Goal: Use online tool/utility

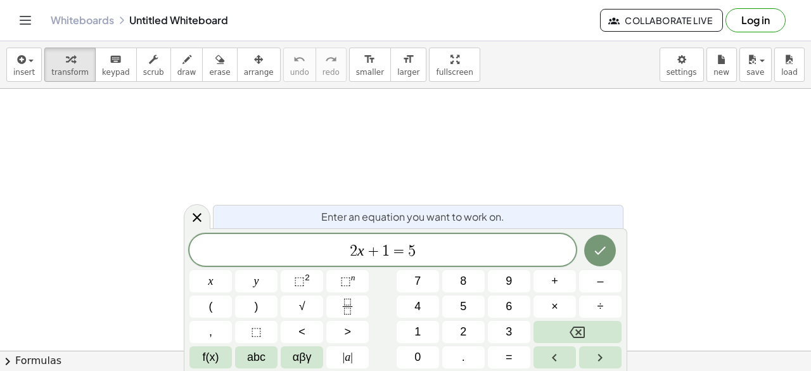
click at [23, 21] on icon "Toggle navigation" at bounding box center [25, 20] width 15 height 15
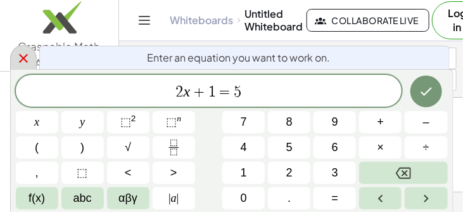
click at [29, 60] on icon at bounding box center [23, 58] width 15 height 15
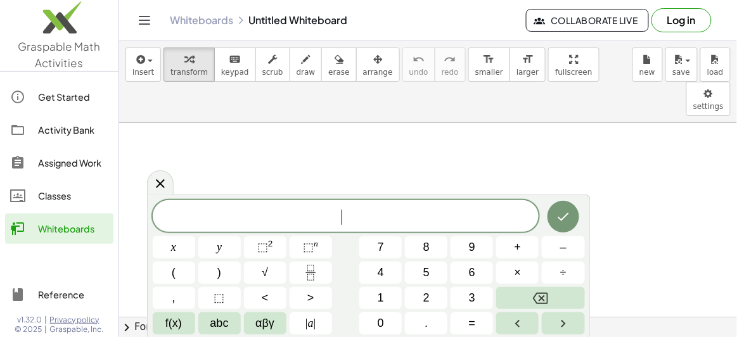
click at [345, 210] on span "​" at bounding box center [346, 218] width 387 height 18
click at [560, 220] on icon "Done" at bounding box center [563, 216] width 15 height 15
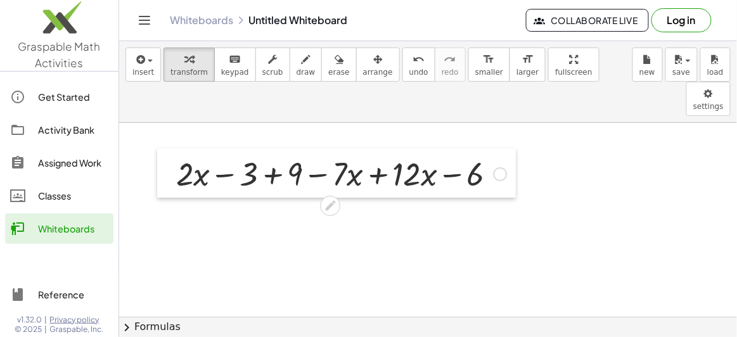
drag, startPoint x: 347, startPoint y: 234, endPoint x: 321, endPoint y: 217, distance: 30.6
click at [176, 162] on div at bounding box center [166, 172] width 19 height 49
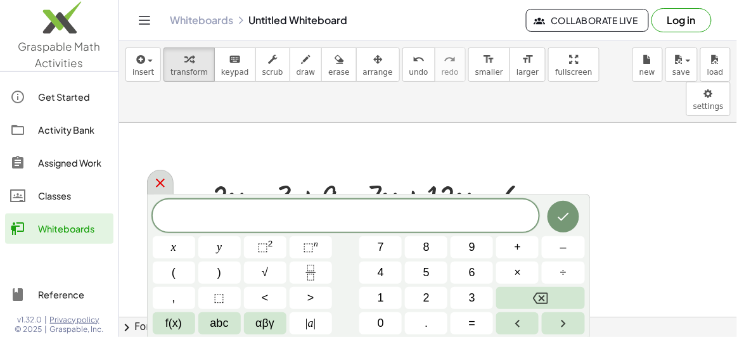
click at [153, 181] on icon at bounding box center [160, 183] width 15 height 15
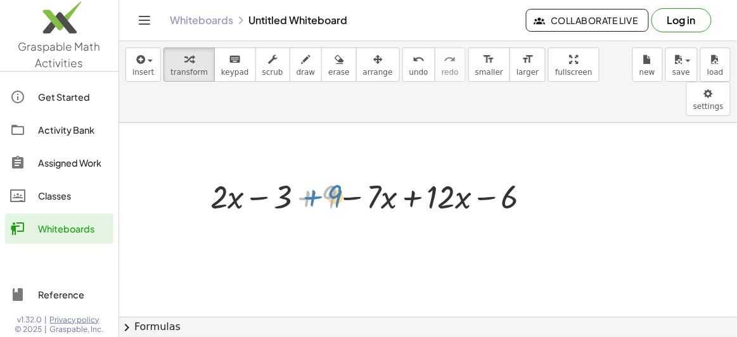
click at [339, 174] on div at bounding box center [375, 195] width 343 height 43
click at [331, 174] on div at bounding box center [375, 195] width 343 height 43
drag, startPoint x: 330, startPoint y: 165, endPoint x: 399, endPoint y: 158, distance: 68.8
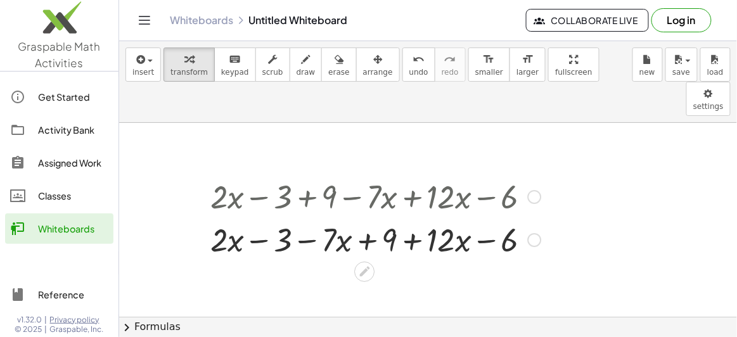
click at [530, 190] on div at bounding box center [534, 197] width 14 height 14
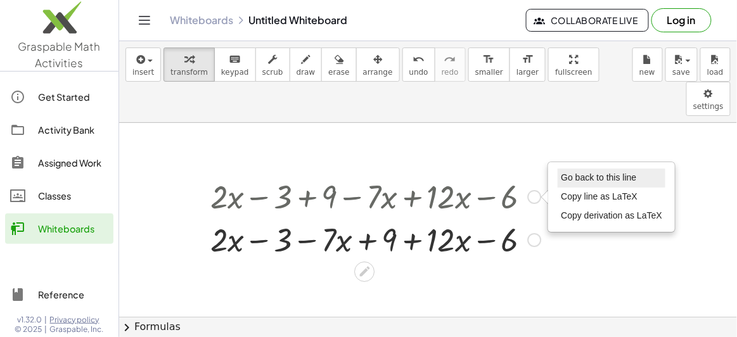
click at [563, 172] on span "Go back to this line" at bounding box center [598, 177] width 75 height 10
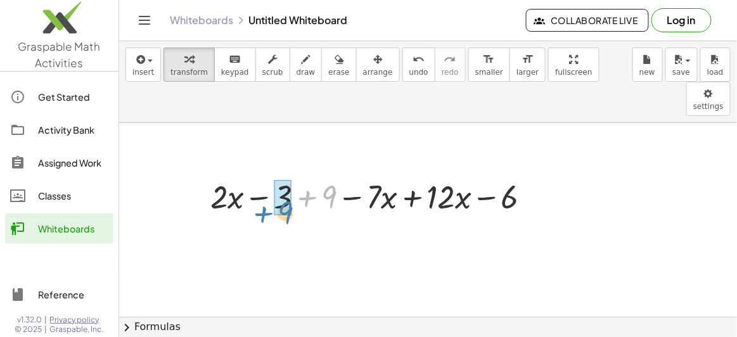
drag, startPoint x: 332, startPoint y: 165, endPoint x: 289, endPoint y: 182, distance: 45.6
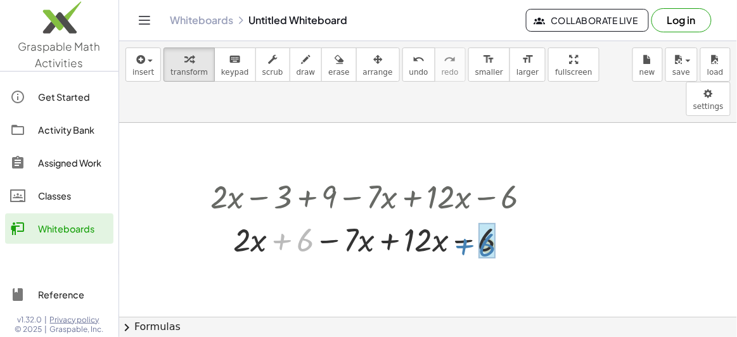
drag, startPoint x: 297, startPoint y: 213, endPoint x: 479, endPoint y: 218, distance: 182.6
click at [332, 217] on div at bounding box center [375, 238] width 343 height 43
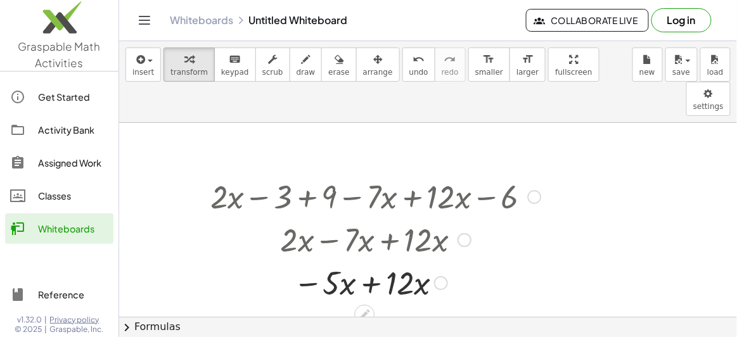
click at [373, 261] on div at bounding box center [375, 282] width 343 height 43
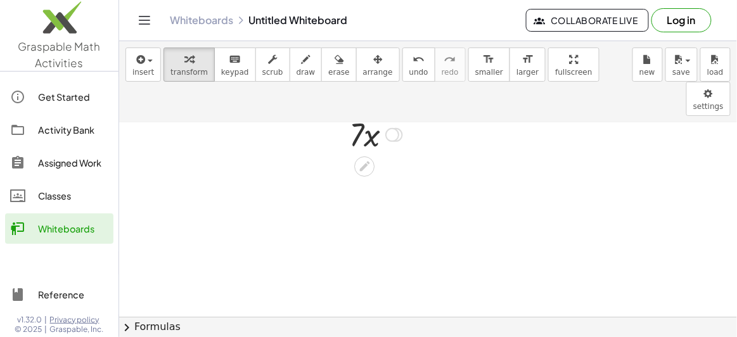
scroll to position [172, 0]
click at [321, 234] on div at bounding box center [428, 255] width 618 height 608
click at [0, 0] on div "x y ⬚ 2 ⬚ n 7 8 9 + – ( ) √ 4 5 6 × ÷ , ⬚ < > 1 2 3 f(x) abc αβγ | a | 0 . =" at bounding box center [0, 0] width 0 height 0
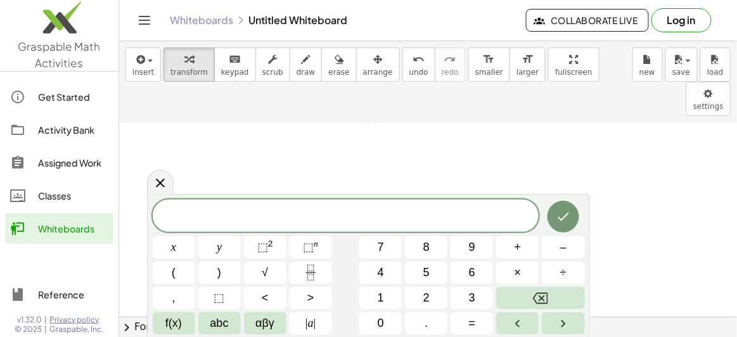
click at [330, 221] on span at bounding box center [346, 216] width 387 height 19
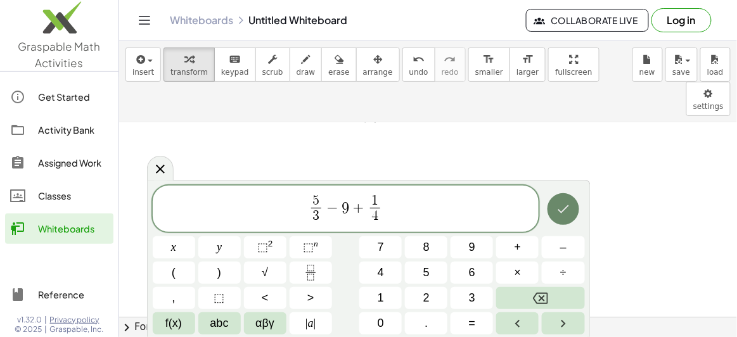
click at [563, 210] on icon "Done" at bounding box center [563, 209] width 15 height 15
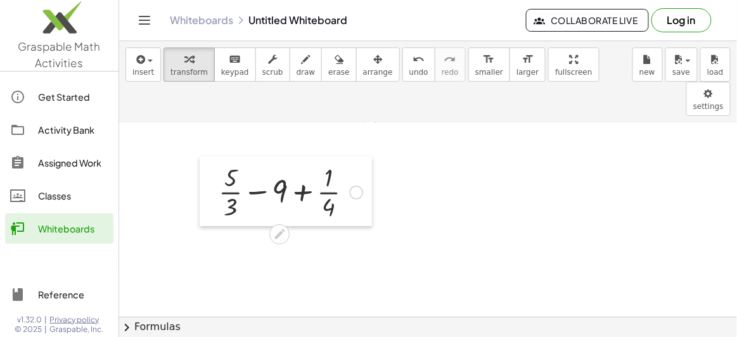
drag, startPoint x: 324, startPoint y: 278, endPoint x: 202, endPoint y: 165, distance: 166.0
click at [202, 165] on div at bounding box center [209, 192] width 19 height 70
click at [352, 186] on div at bounding box center [356, 193] width 14 height 14
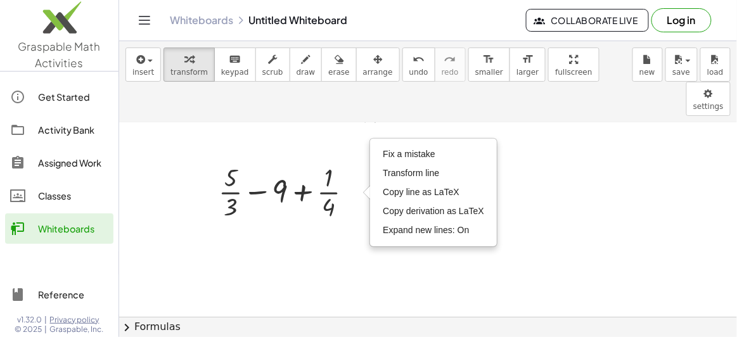
click at [572, 212] on div at bounding box center [428, 255] width 618 height 608
